Goal: Information Seeking & Learning: Learn about a topic

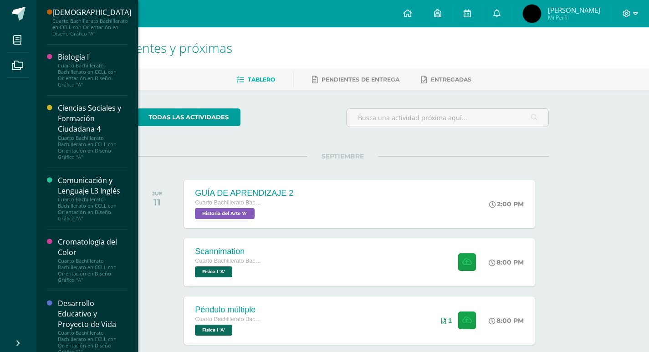
click at [88, 26] on div "Cuarto Bachillerato Bachillerato en CCLL con Orientación en Diseño Gráfico "A"" at bounding box center [91, 27] width 79 height 19
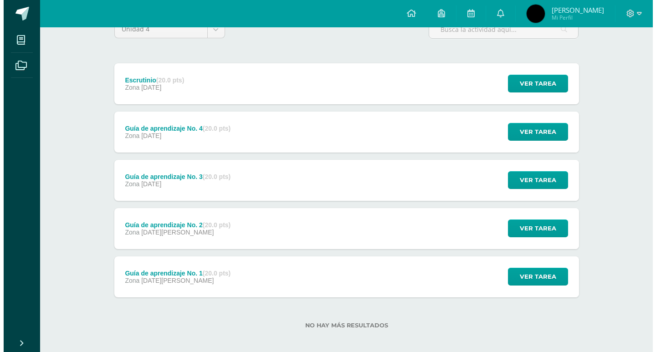
scroll to position [94, 0]
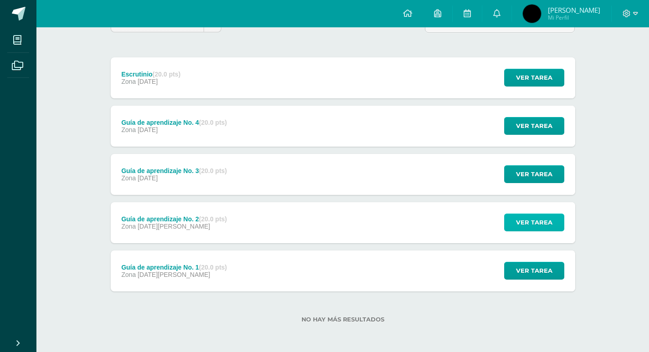
click at [529, 226] on span "Ver tarea" at bounding box center [534, 222] width 36 height 17
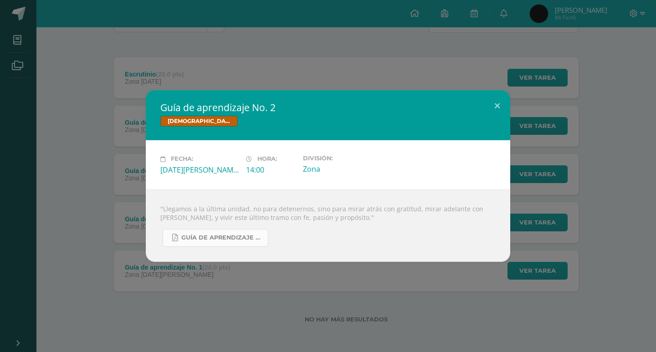
click at [221, 231] on link "Guía de aprendizaje No. 2.pdf" at bounding box center [216, 238] width 106 height 18
click at [582, 221] on div "Guía de aprendizaje No. 2 [DEMOGRAPHIC_DATA] Fecha: [DATE][PERSON_NAME] Hora: 1…" at bounding box center [328, 175] width 649 height 171
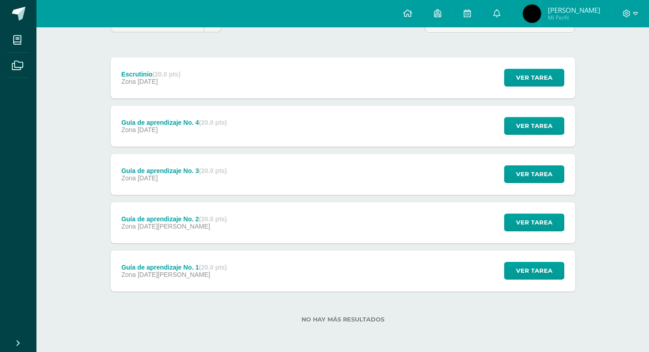
click at [271, 168] on div "Guía de aprendizaje No. 3 (20.0 pts) Zona [DATE] Ver tarea Guía de aprendizaje …" at bounding box center [343, 174] width 465 height 41
